Goal: Information Seeking & Learning: Check status

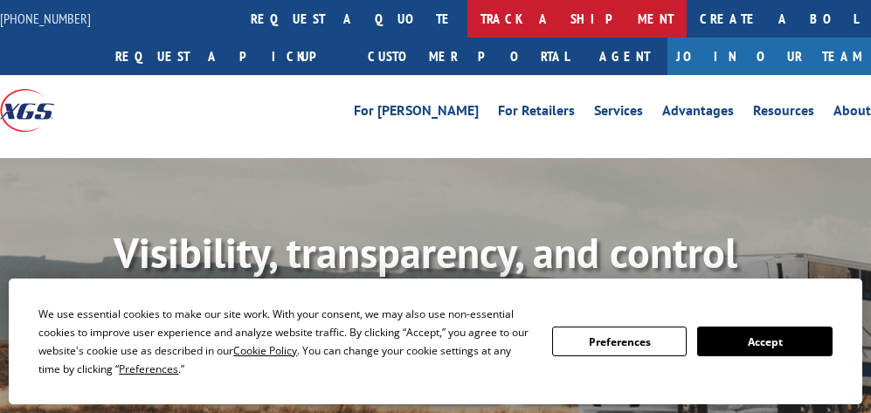
click at [467, 12] on link "track a shipment" at bounding box center [576, 19] width 219 height 38
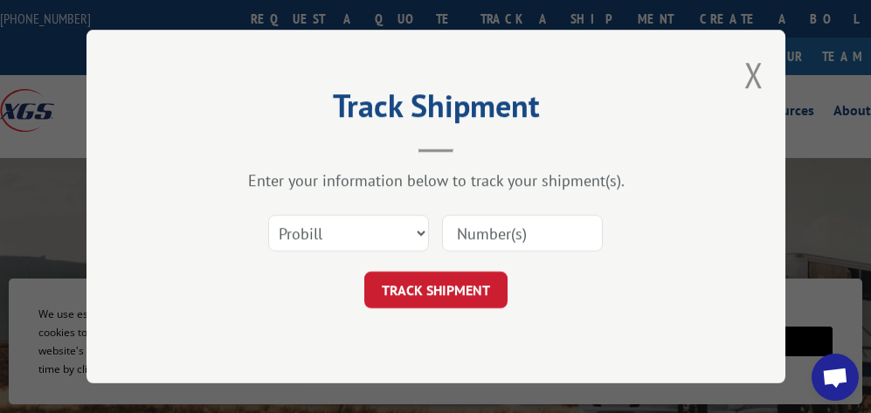
click at [497, 229] on input at bounding box center [522, 233] width 161 height 37
paste input "17496776"
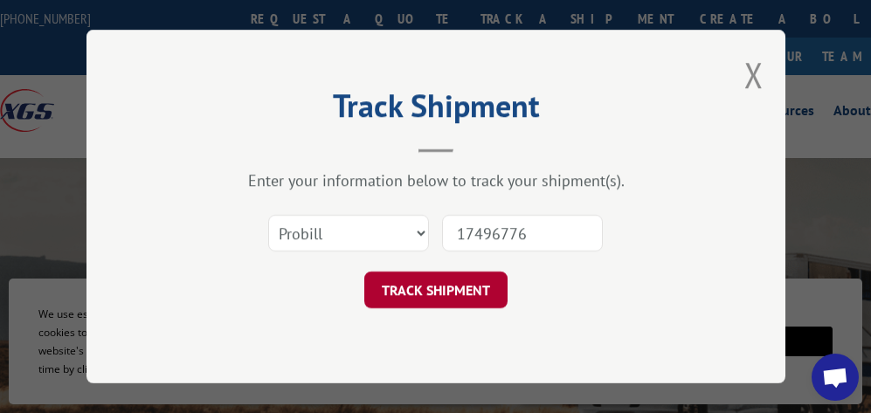
type input "17496776"
click at [483, 292] on button "TRACK SHIPMENT" at bounding box center [435, 290] width 143 height 37
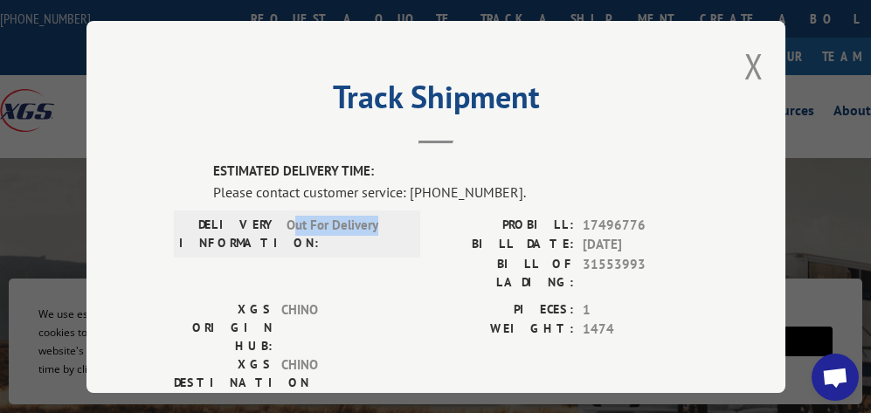
drag, startPoint x: 288, startPoint y: 222, endPoint x: 394, endPoint y: 229, distance: 106.0
click at [394, 229] on span "Out For Delivery" at bounding box center [346, 233] width 118 height 37
click at [395, 226] on span "Out For Delivery" at bounding box center [346, 233] width 118 height 37
drag, startPoint x: 385, startPoint y: 223, endPoint x: 277, endPoint y: 215, distance: 108.6
click at [277, 215] on div "DELIVERY INFORMATION: Out For Delivery" at bounding box center [297, 233] width 236 height 37
